Goal: Transaction & Acquisition: Purchase product/service

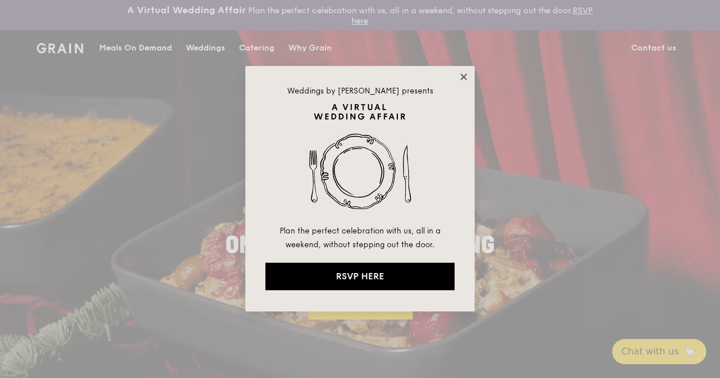
click at [467, 78] on icon at bounding box center [464, 77] width 10 height 10
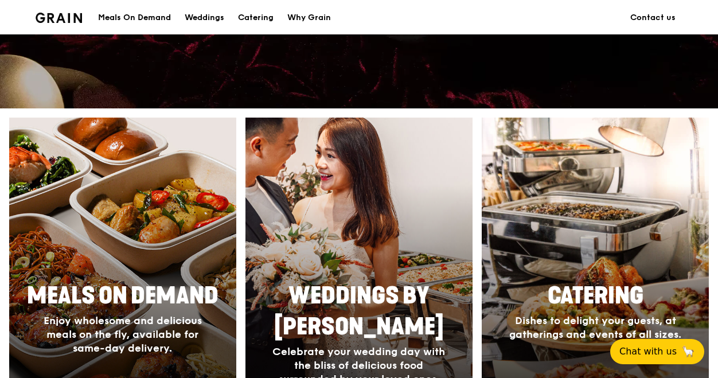
scroll to position [516, 0]
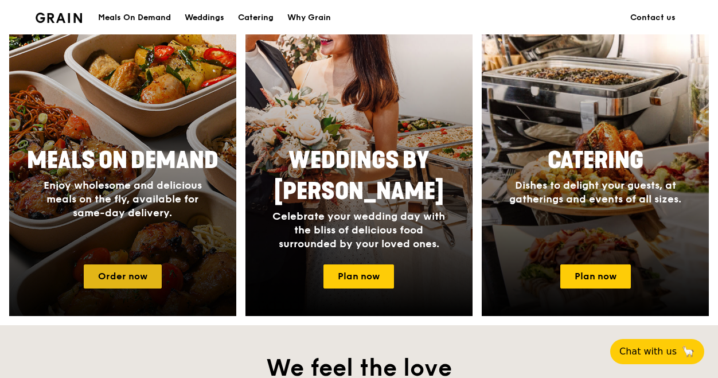
click at [132, 274] on link "Order now" at bounding box center [123, 276] width 78 height 24
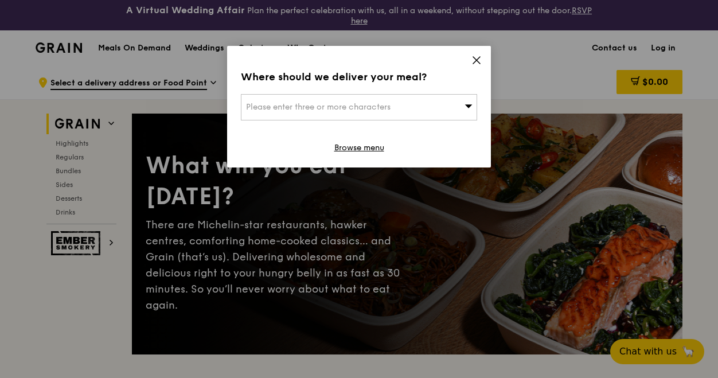
click at [477, 58] on icon at bounding box center [476, 60] width 10 height 10
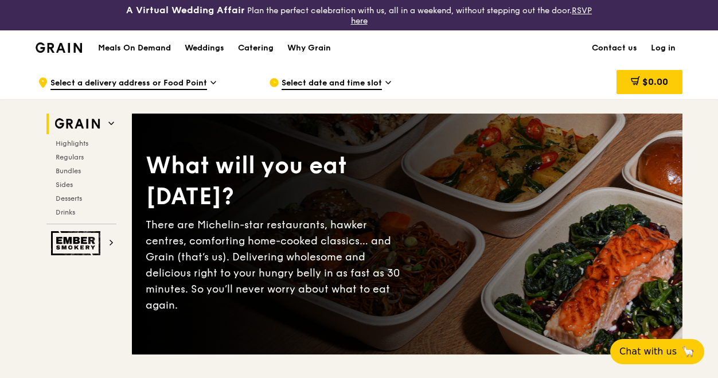
click at [658, 49] on link "Log in" at bounding box center [663, 48] width 38 height 34
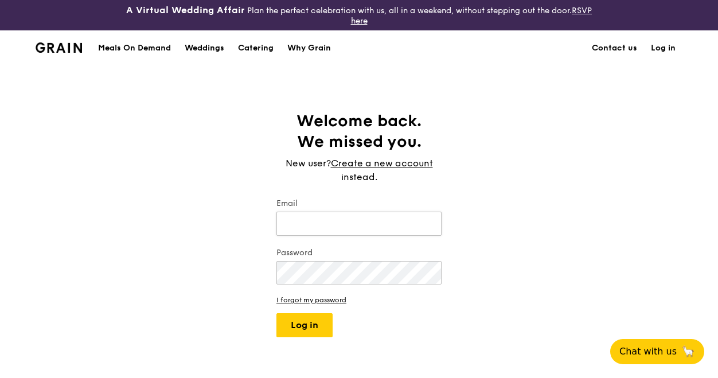
click at [336, 223] on input "Email" at bounding box center [358, 224] width 165 height 24
type input "[EMAIL_ADDRESS][DOMAIN_NAME]"
click at [299, 322] on button "Log in" at bounding box center [304, 325] width 56 height 24
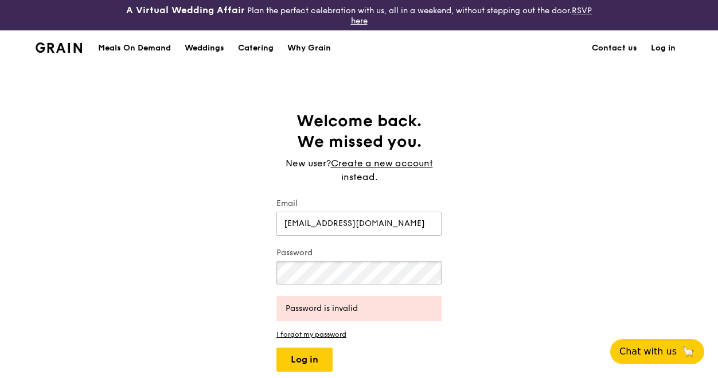
click at [244, 260] on div "Welcome back. We missed you. New user? Create a new account instead. Email [EMA…" at bounding box center [359, 241] width 718 height 261
click at [299, 360] on button "Log in" at bounding box center [304, 360] width 56 height 24
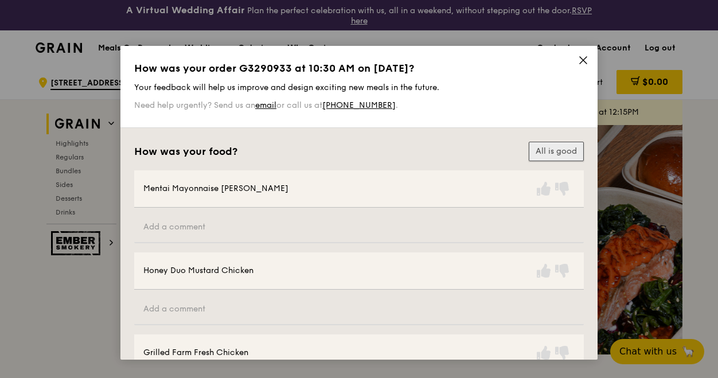
click at [563, 151] on button "All is good" at bounding box center [556, 152] width 55 height 20
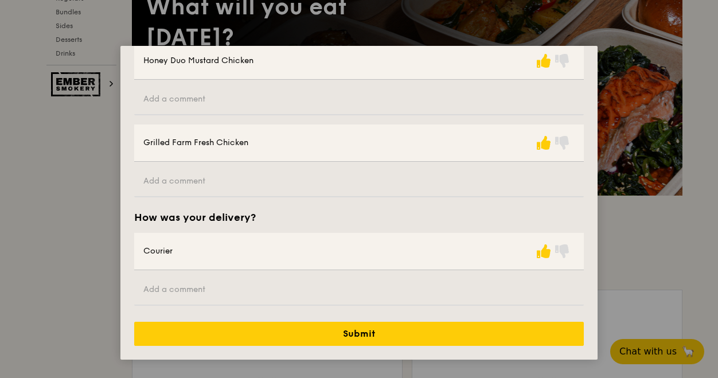
scroll to position [344, 0]
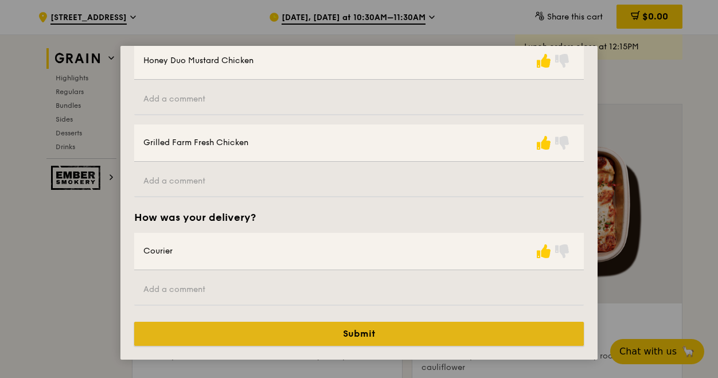
click at [400, 329] on button "Submit" at bounding box center [359, 334] width 450 height 24
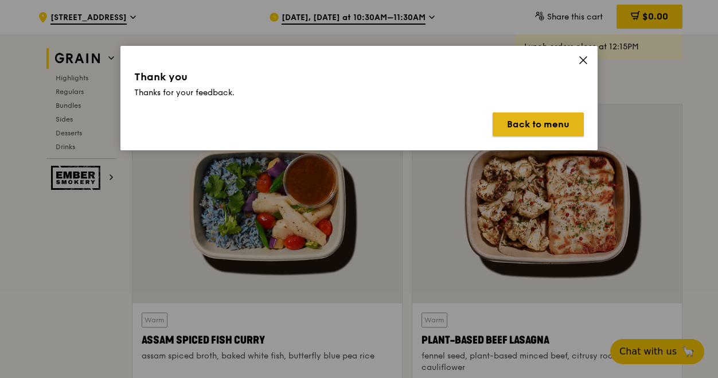
click at [545, 122] on button "Back to menu" at bounding box center [538, 124] width 91 height 24
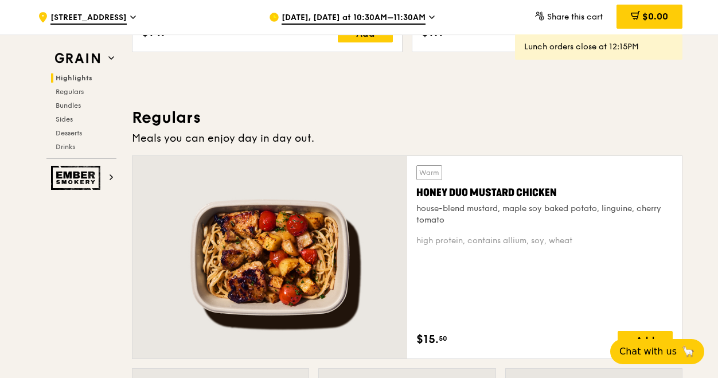
scroll to position [792, 0]
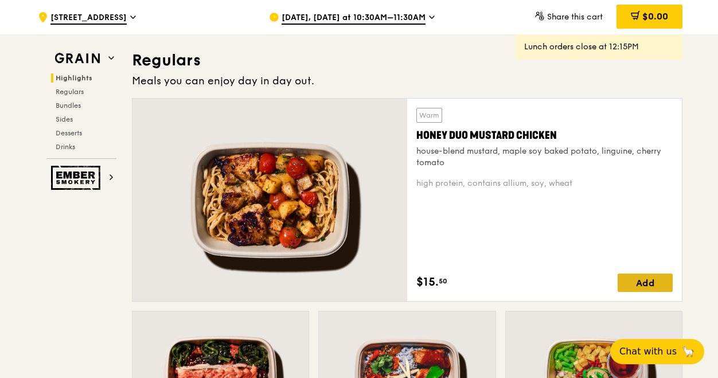
click at [641, 279] on div "Add" at bounding box center [645, 283] width 55 height 18
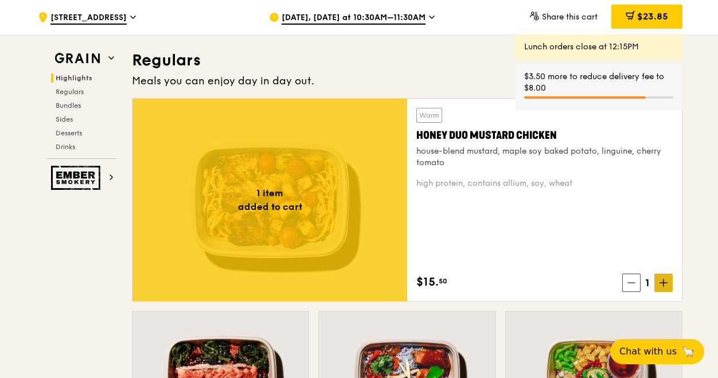
click at [664, 282] on icon at bounding box center [664, 283] width 8 height 8
click at [664, 280] on icon at bounding box center [664, 282] width 0 height 7
click at [665, 280] on icon at bounding box center [664, 283] width 8 height 8
click at [667, 279] on icon at bounding box center [664, 283] width 8 height 8
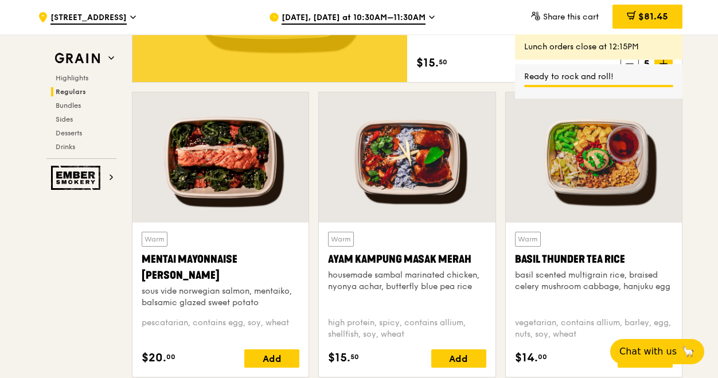
scroll to position [1021, 0]
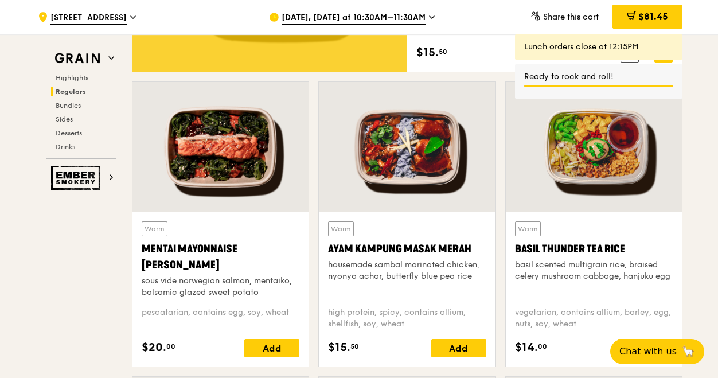
click at [256, 178] on div at bounding box center [220, 147] width 176 height 130
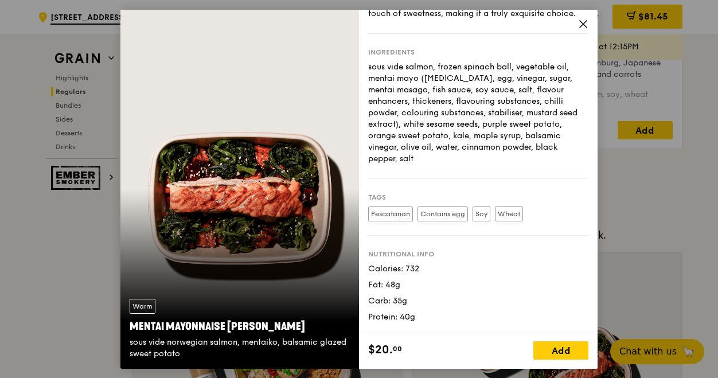
scroll to position [1652, 0]
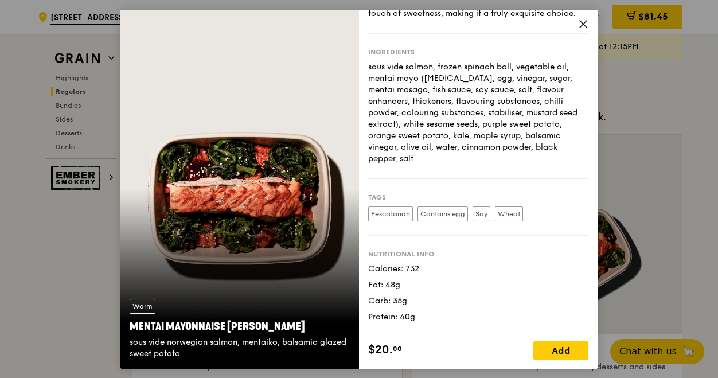
click at [553, 347] on div "Add" at bounding box center [560, 350] width 55 height 18
click at [586, 347] on span at bounding box center [579, 350] width 18 height 18
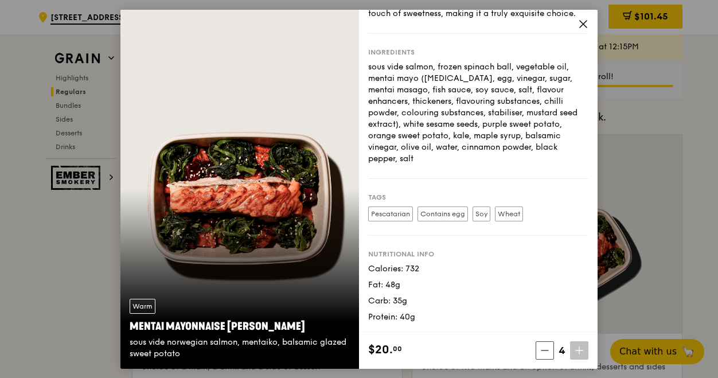
click at [586, 347] on span at bounding box center [579, 350] width 18 height 18
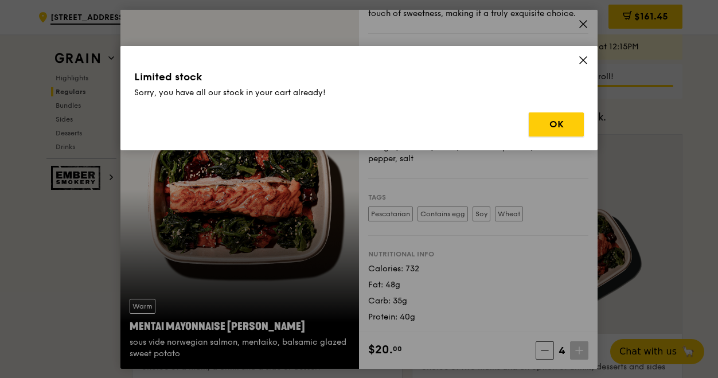
click at [560, 124] on button "OK" at bounding box center [556, 124] width 55 height 24
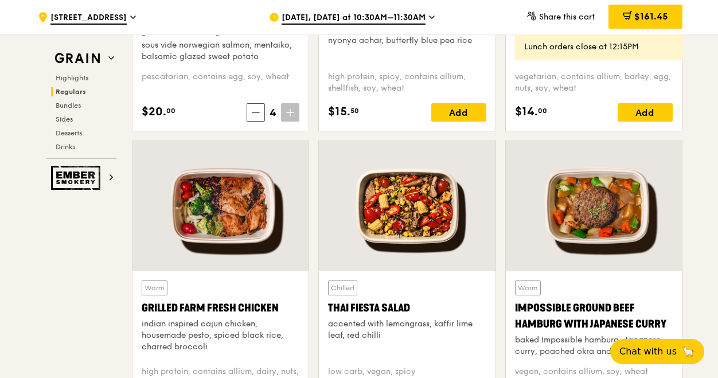
scroll to position [1365, 0]
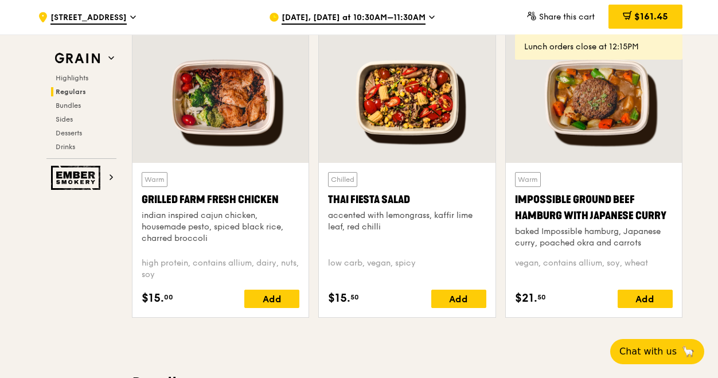
click at [265, 290] on div "Add" at bounding box center [271, 299] width 55 height 18
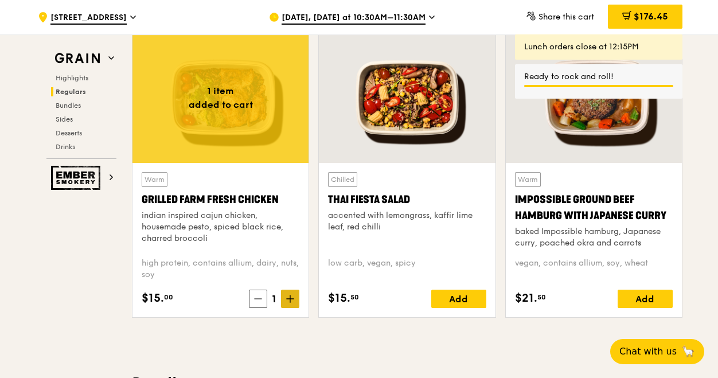
click at [298, 297] on span at bounding box center [290, 299] width 18 height 18
click at [293, 298] on icon at bounding box center [290, 299] width 8 height 8
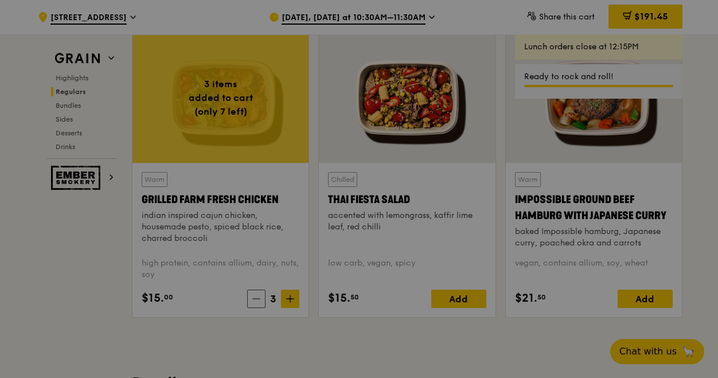
click at [294, 297] on div at bounding box center [359, 189] width 718 height 378
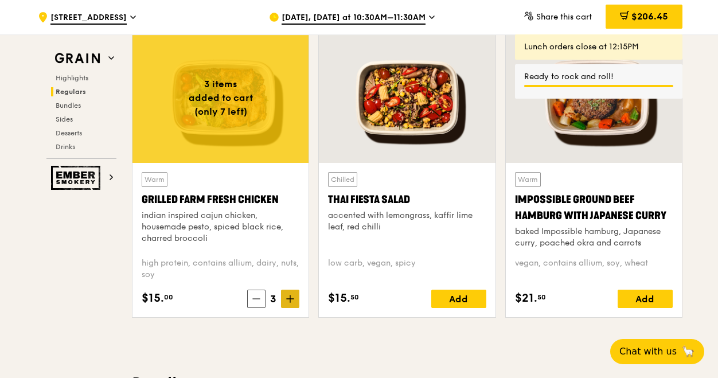
click at [296, 294] on span at bounding box center [290, 299] width 18 height 18
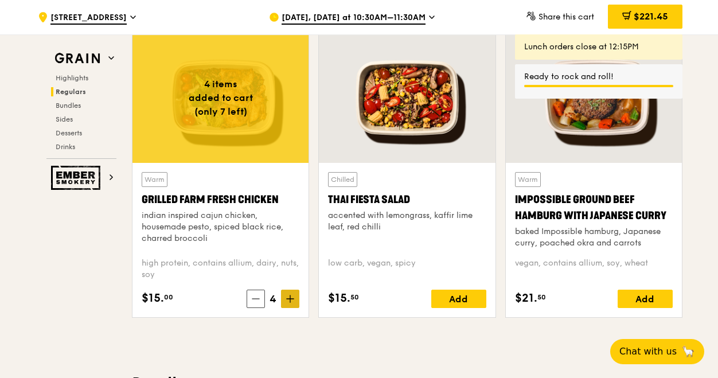
click at [291, 295] on icon at bounding box center [290, 299] width 8 height 8
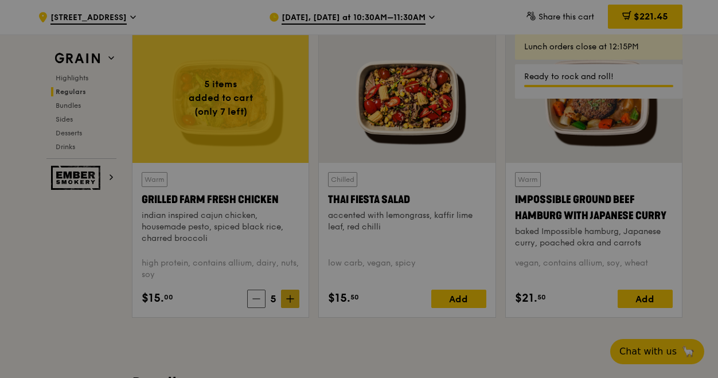
click at [291, 294] on div at bounding box center [359, 189] width 718 height 378
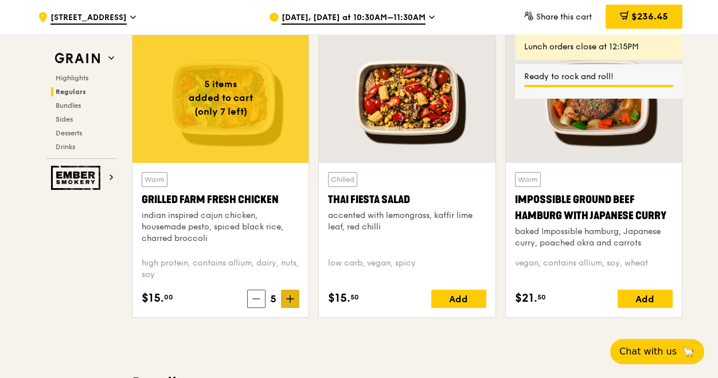
click at [290, 300] on span at bounding box center [290, 299] width 18 height 18
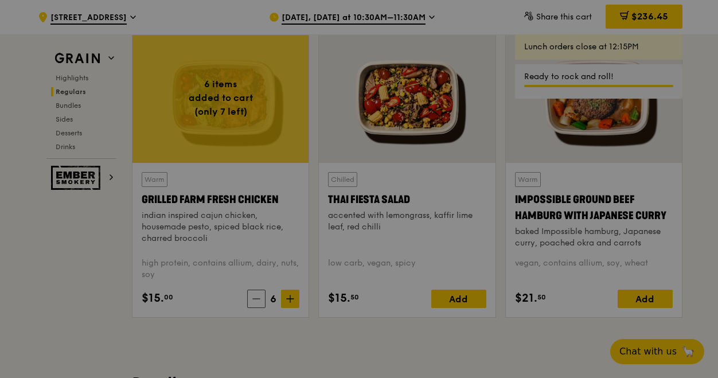
click at [55, 242] on div at bounding box center [359, 189] width 718 height 378
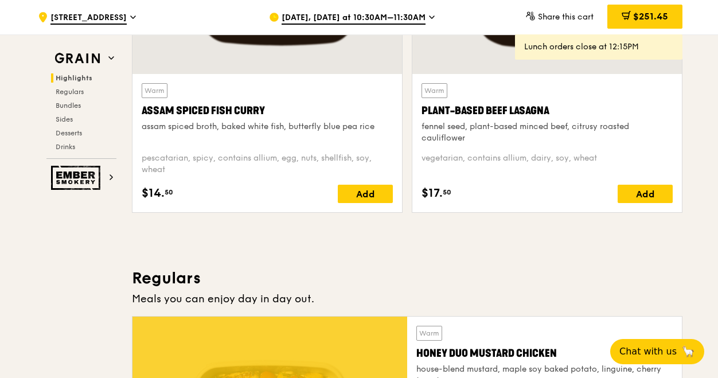
scroll to position [803, 0]
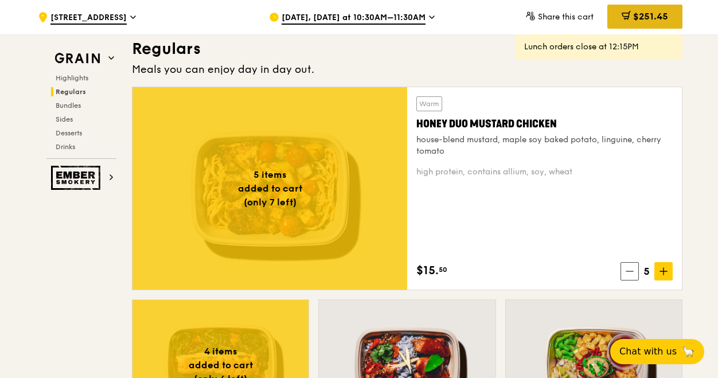
click at [648, 18] on span "$251.45" at bounding box center [650, 16] width 35 height 11
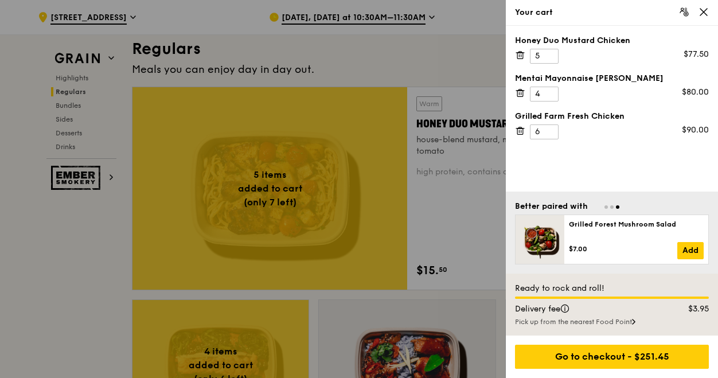
scroll to position [860, 0]
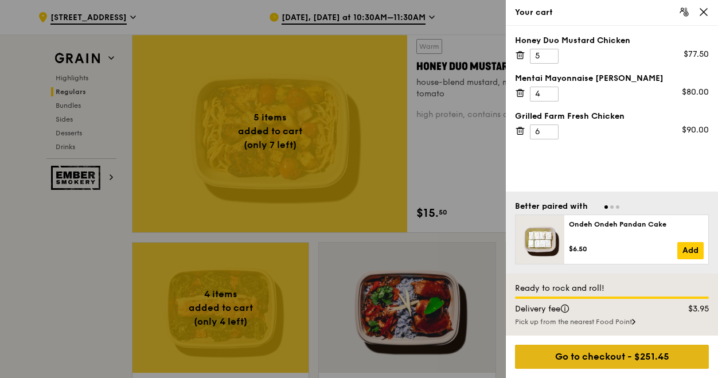
click at [629, 358] on div "Go to checkout - $251.45" at bounding box center [612, 357] width 194 height 24
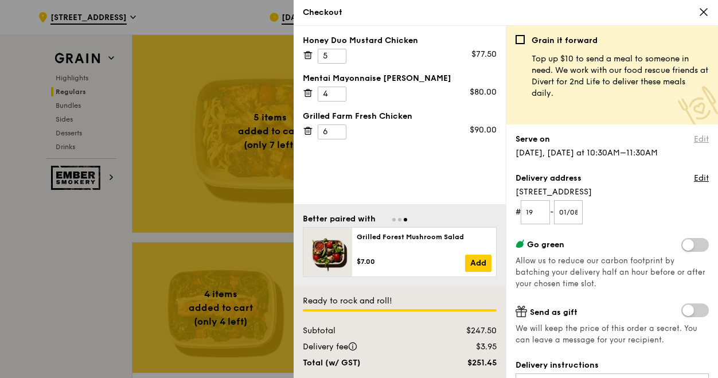
click at [694, 134] on link "Edit" at bounding box center [701, 139] width 15 height 11
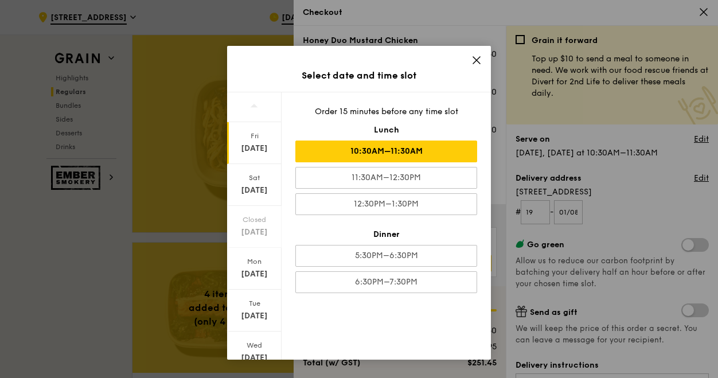
click at [407, 149] on div "10:30AM–11:30AM" at bounding box center [386, 152] width 182 height 22
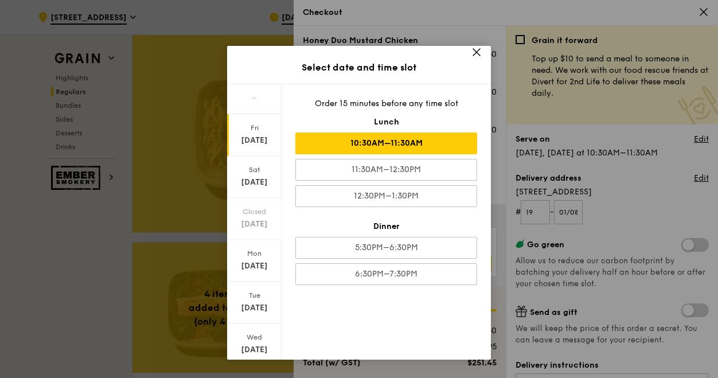
scroll to position [32, 0]
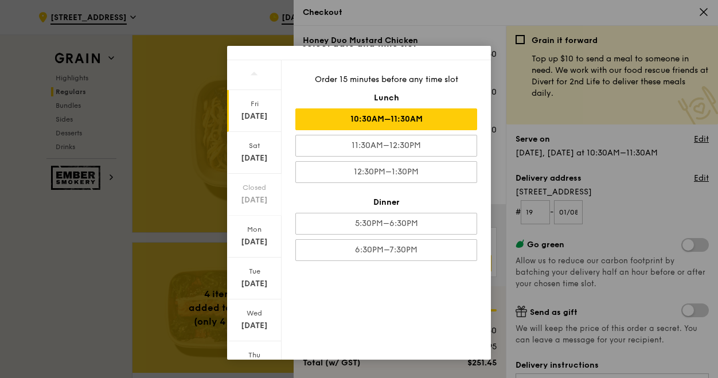
click at [625, 177] on div "Select date and time slot [DATE] [DATE] Closed [DATE] [DATE] [DATE] [DATE] [DAT…" at bounding box center [359, 189] width 718 height 378
click at [411, 113] on div "10:30AM–11:30AM" at bounding box center [386, 119] width 182 height 22
click at [257, 109] on div "[DATE]" at bounding box center [254, 111] width 54 height 42
click at [394, 113] on div "10:30AM–11:30AM" at bounding box center [386, 119] width 182 height 22
drag, startPoint x: 621, startPoint y: 198, endPoint x: 626, endPoint y: 194, distance: 6.2
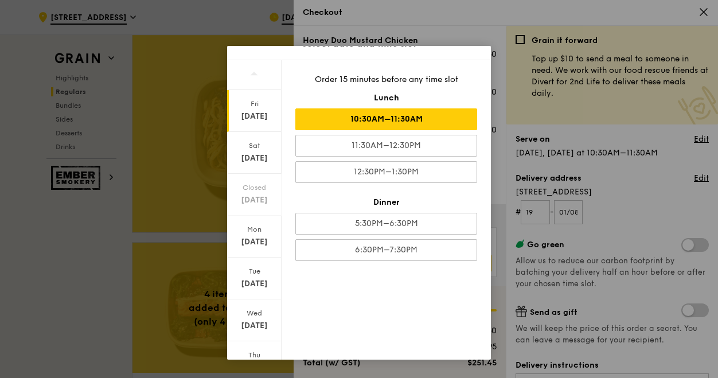
click at [622, 195] on div "Select date and time slot [DATE] [DATE] Closed [DATE] [DATE] [DATE] [DATE] [DAT…" at bounding box center [359, 189] width 718 height 378
click at [627, 191] on div "Select date and time slot [DATE] [DATE] Closed [DATE] [DATE] [DATE] [DATE] [DAT…" at bounding box center [359, 189] width 718 height 378
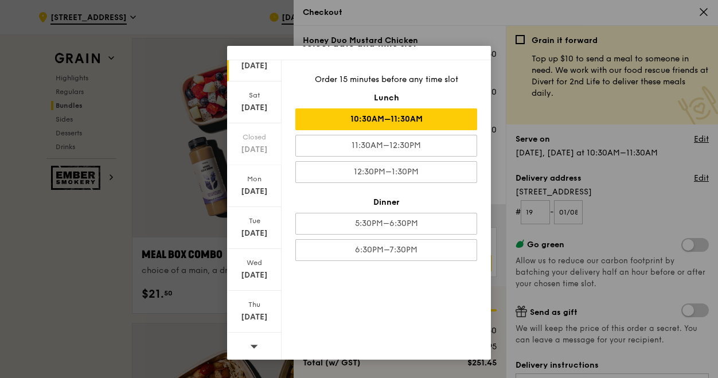
scroll to position [2065, 0]
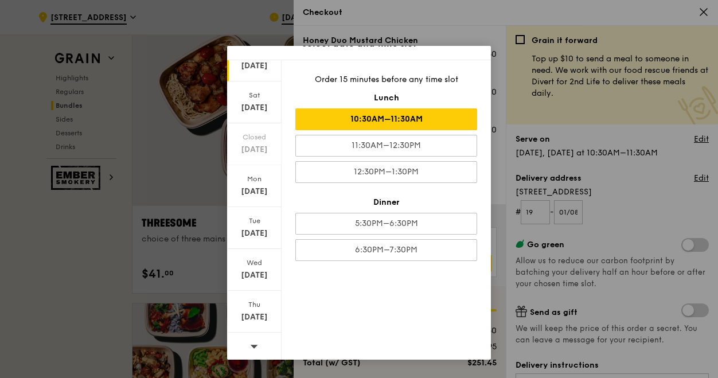
click at [403, 118] on div "10:30AM–11:30AM" at bounding box center [386, 119] width 182 height 22
click at [403, 117] on div "10:30AM–11:30AM" at bounding box center [386, 119] width 182 height 22
drag, startPoint x: 435, startPoint y: 26, endPoint x: 438, endPoint y: 20, distance: 6.4
click at [436, 24] on div "Select date and time slot [DATE] [DATE] Closed [DATE] [DATE] [DATE] [DATE] [DAT…" at bounding box center [359, 189] width 718 height 378
drag, startPoint x: 438, startPoint y: 20, endPoint x: 442, endPoint y: 15, distance: 6.1
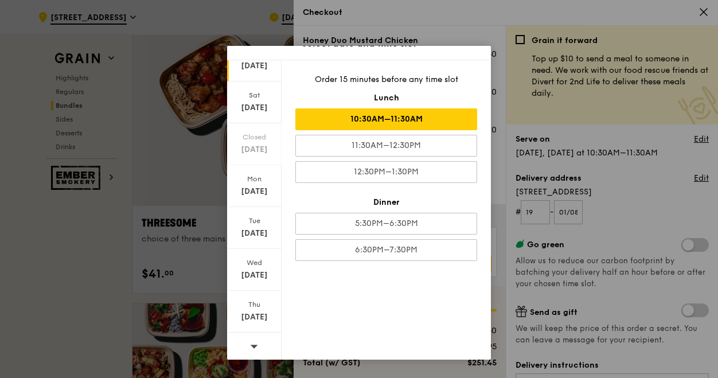
click at [439, 18] on div "Select date and time slot [DATE] [DATE] Closed [DATE] [DATE] [DATE] [DATE] [DAT…" at bounding box center [359, 189] width 718 height 378
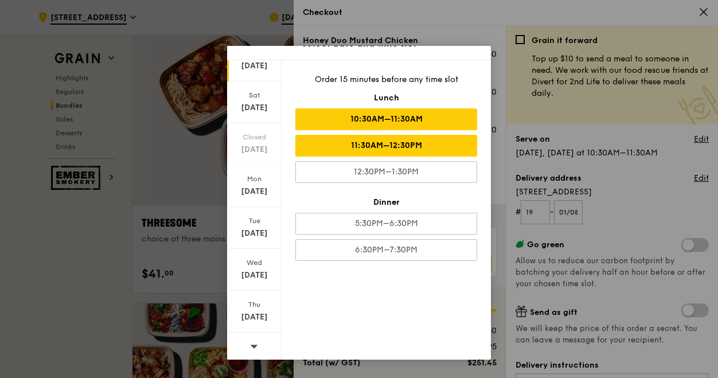
click at [364, 146] on div "11:30AM–12:30PM" at bounding box center [386, 146] width 182 height 22
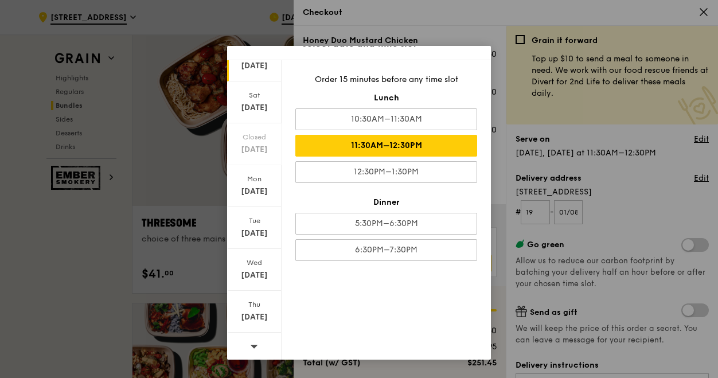
click at [376, 120] on div "10:30AM–11:30AM" at bounding box center [386, 119] width 182 height 22
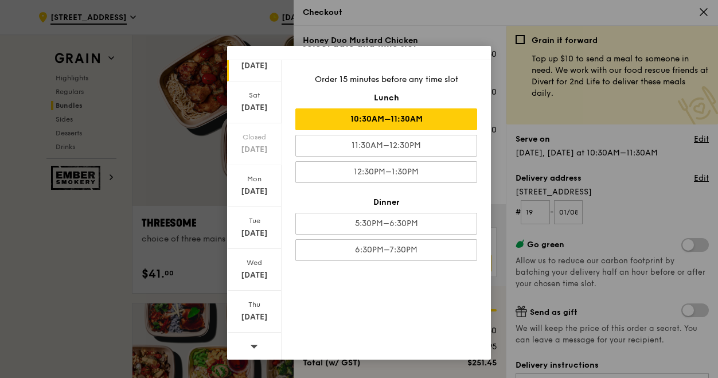
click at [650, 202] on div "Select date and time slot [DATE] [DATE] Closed [DATE] [DATE] [DATE] [DATE] [DAT…" at bounding box center [359, 189] width 718 height 378
click at [689, 168] on div "Select date and time slot [DATE] [DATE] Closed [DATE] [DATE] [DATE] [DATE] [DAT…" at bounding box center [359, 189] width 718 height 378
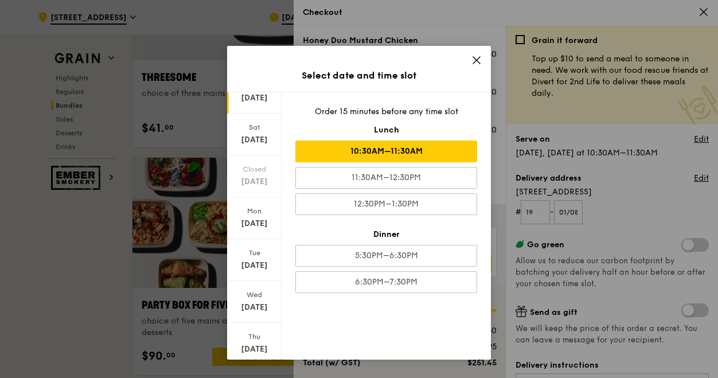
scroll to position [2008, 0]
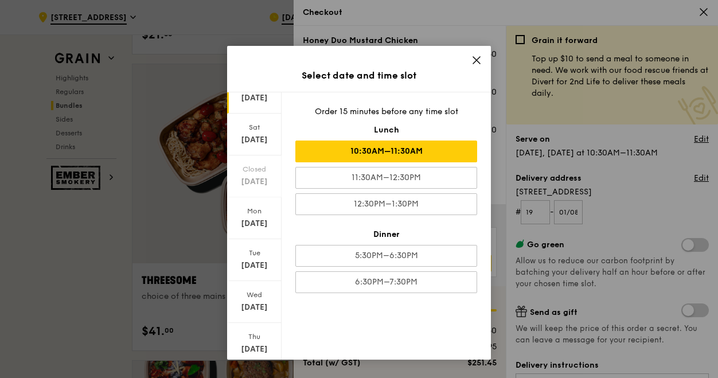
click at [478, 60] on icon at bounding box center [476, 60] width 10 height 10
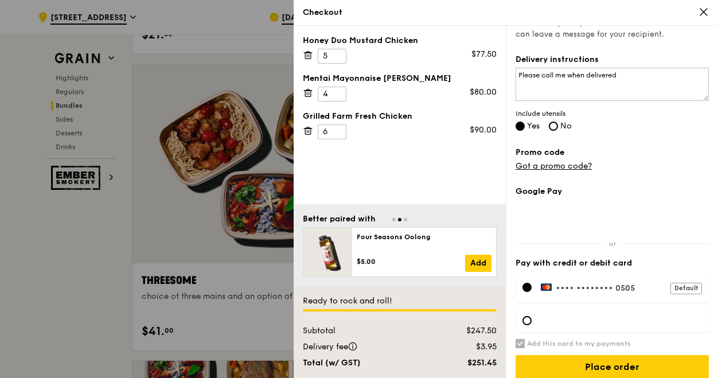
scroll to position [314, 0]
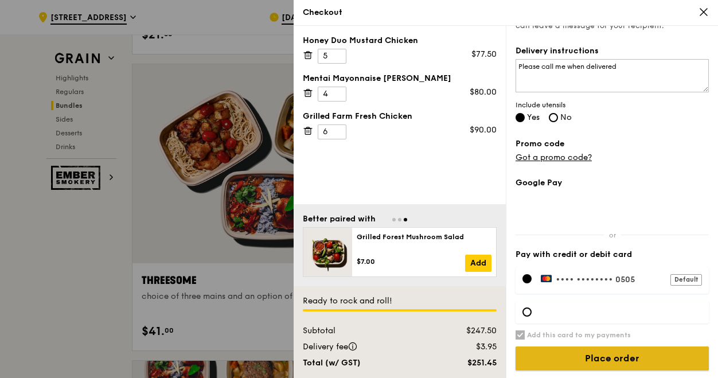
click at [586, 355] on input "Place order" at bounding box center [612, 358] width 193 height 24
